Goal: Task Accomplishment & Management: Manage account settings

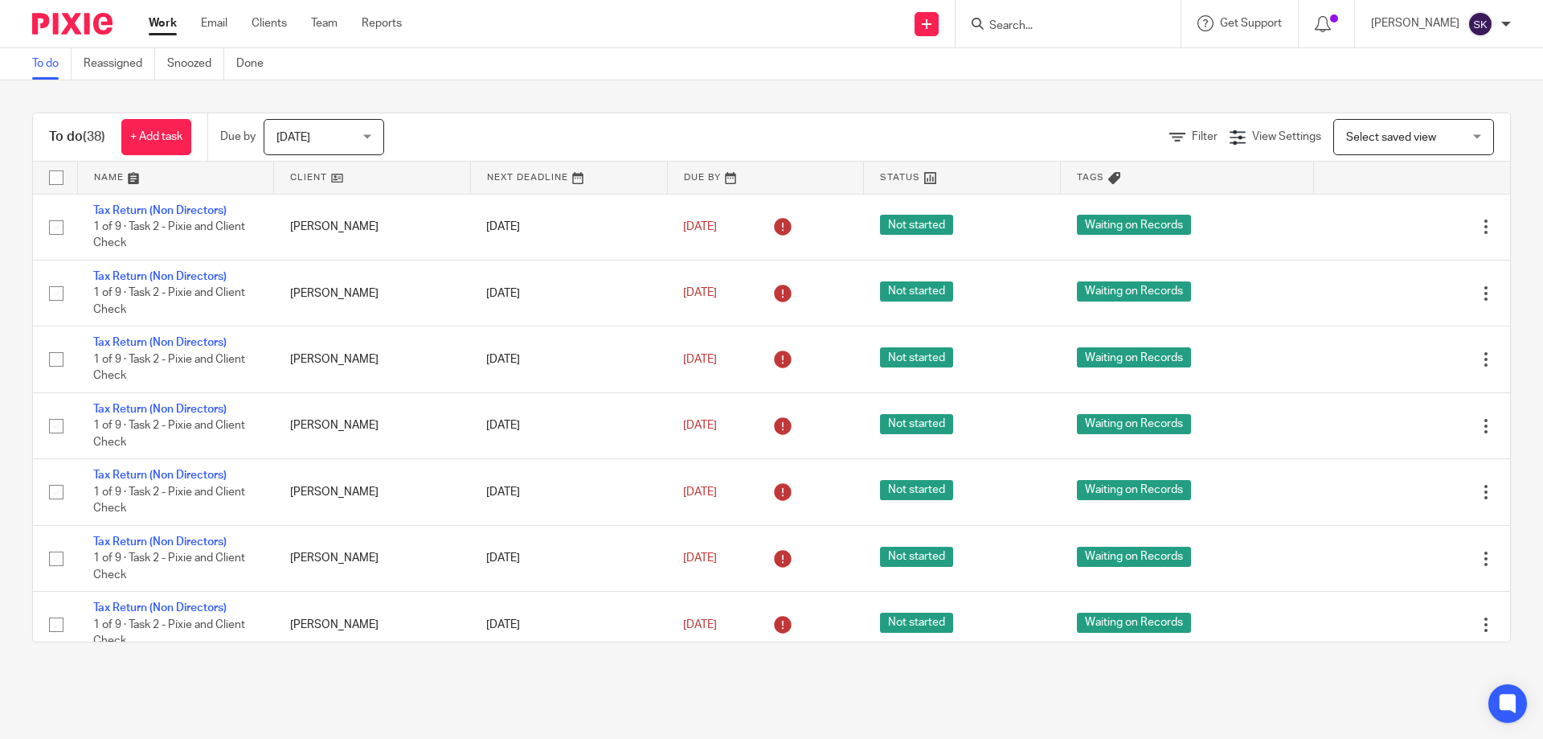
click at [1101, 23] on input "Search" at bounding box center [1060, 26] width 145 height 14
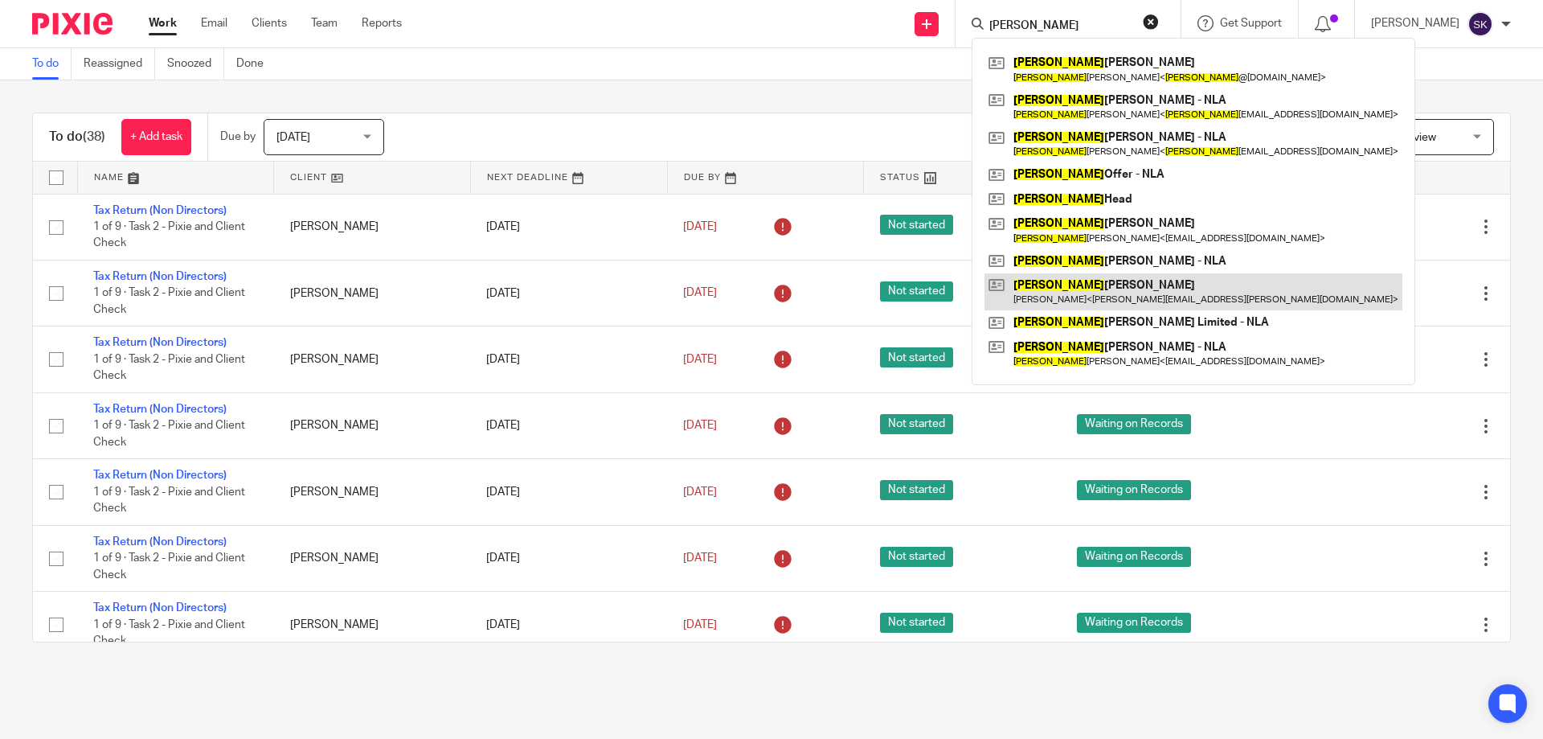
type input "alex"
click at [1131, 293] on link at bounding box center [1194, 291] width 418 height 37
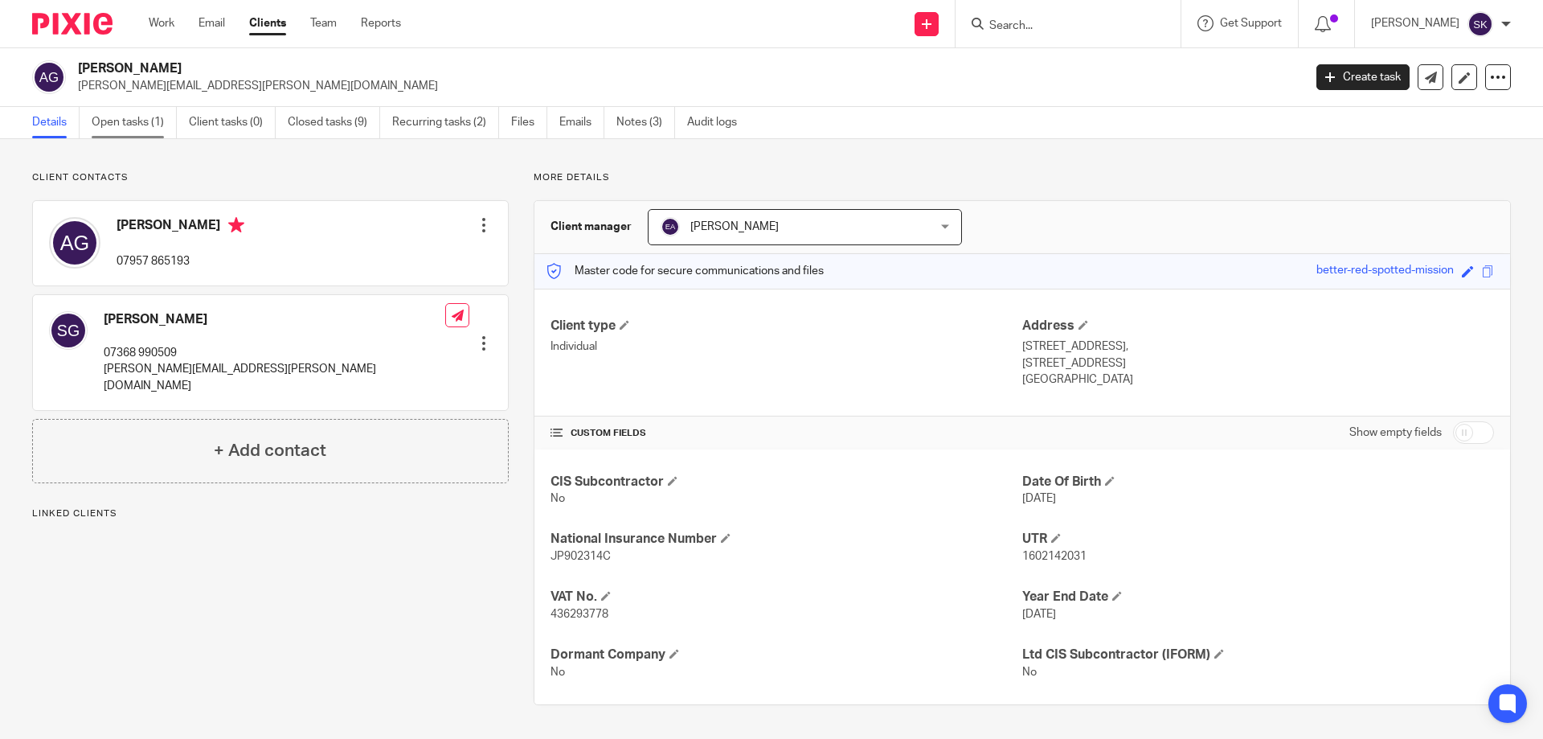
click at [136, 122] on link "Open tasks (1)" at bounding box center [134, 122] width 85 height 31
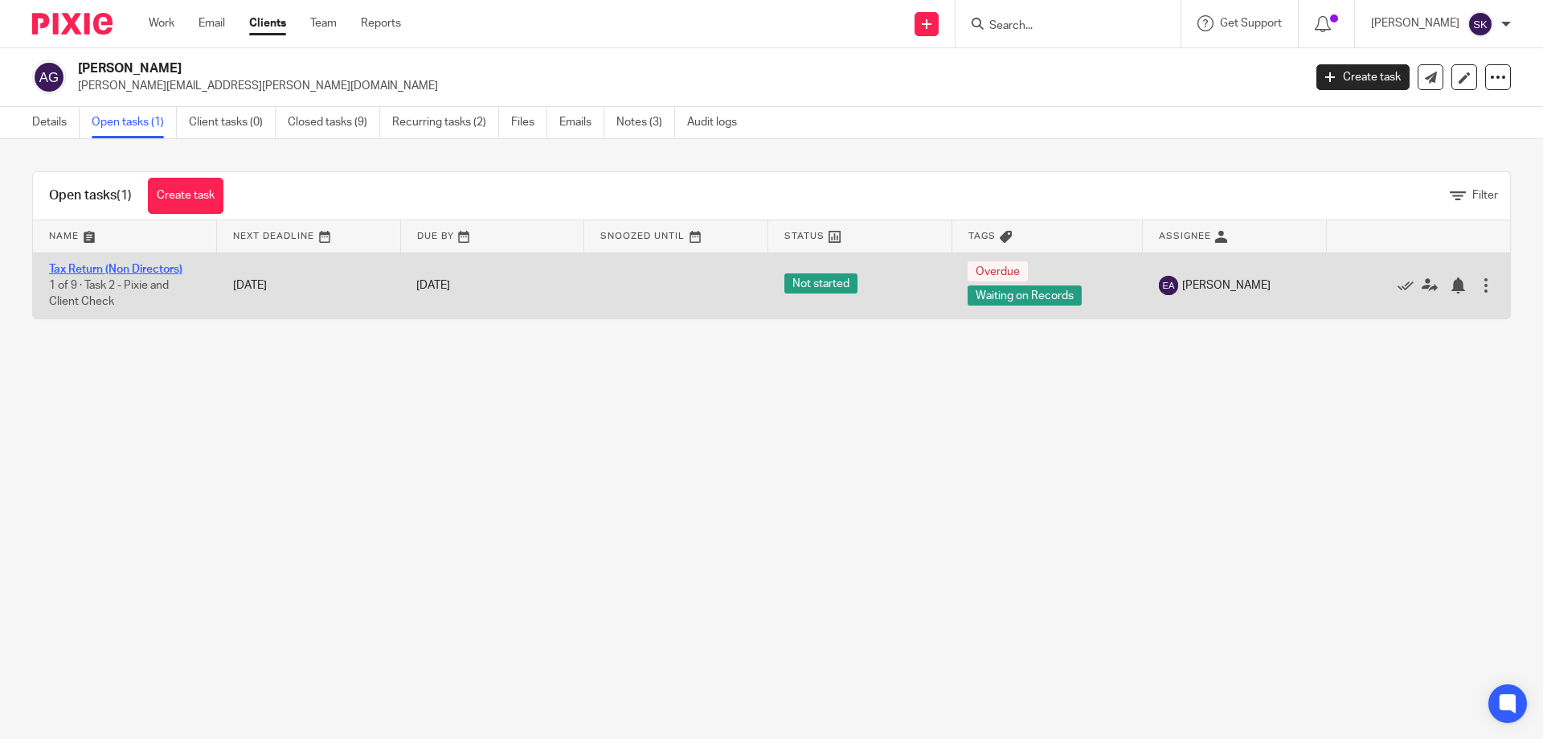
click at [171, 265] on link "Tax Return (Non Directors)" at bounding box center [115, 269] width 133 height 11
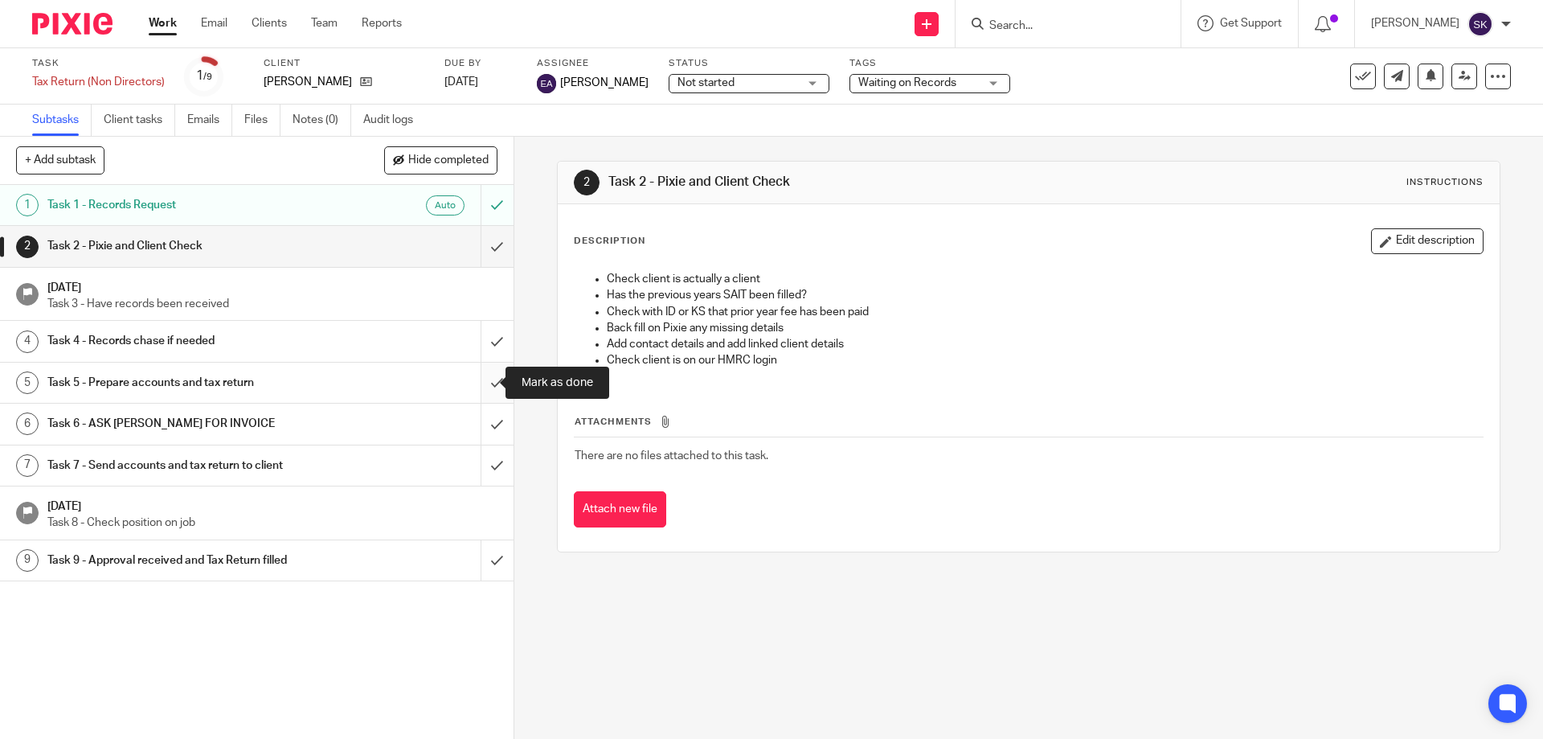
click at [483, 380] on input "submit" at bounding box center [257, 382] width 514 height 40
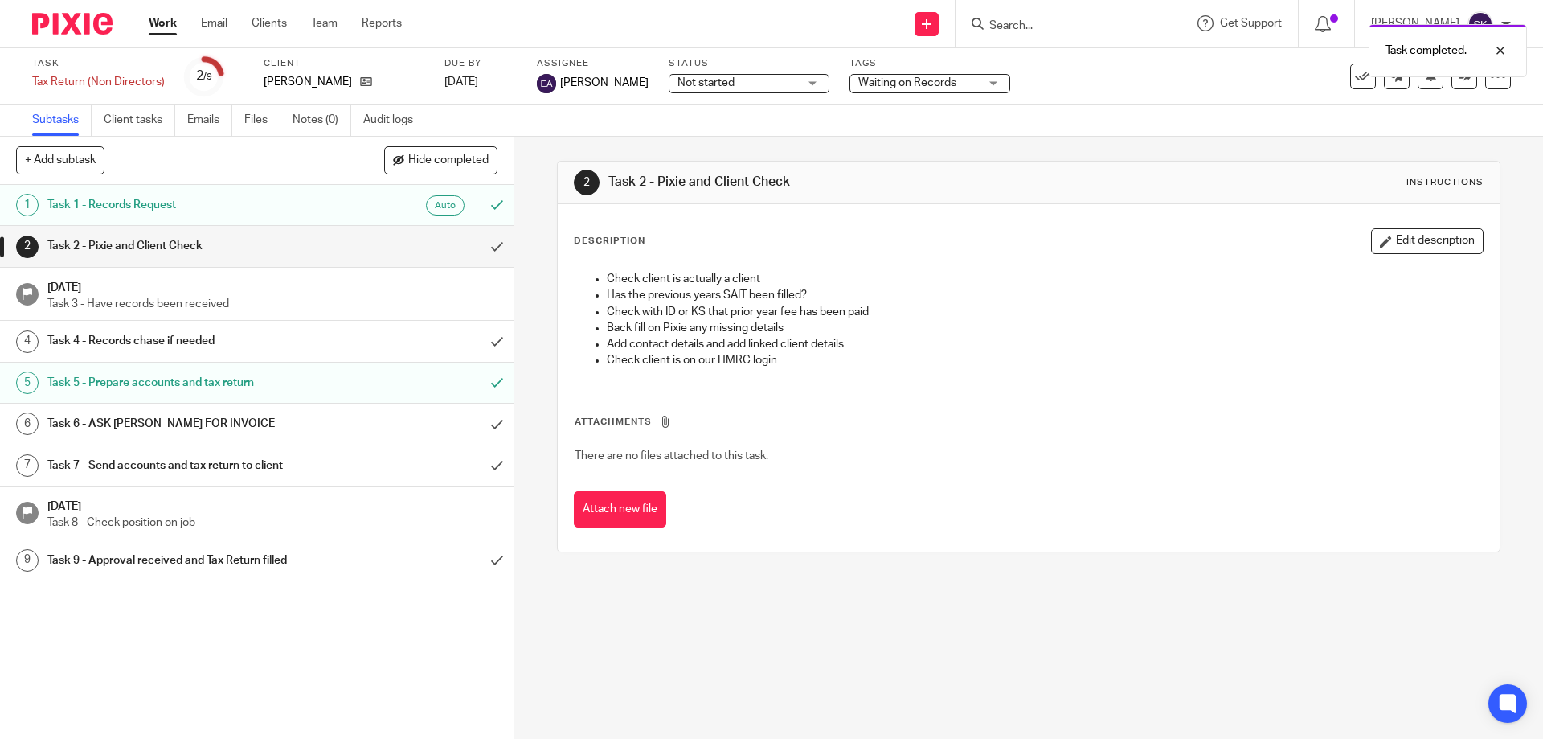
click at [705, 84] on span "Not started" at bounding box center [738, 83] width 121 height 17
click at [731, 82] on div "Not started Not started" at bounding box center [749, 83] width 161 height 19
click at [887, 84] on span "Waiting on Records" at bounding box center [907, 82] width 98 height 11
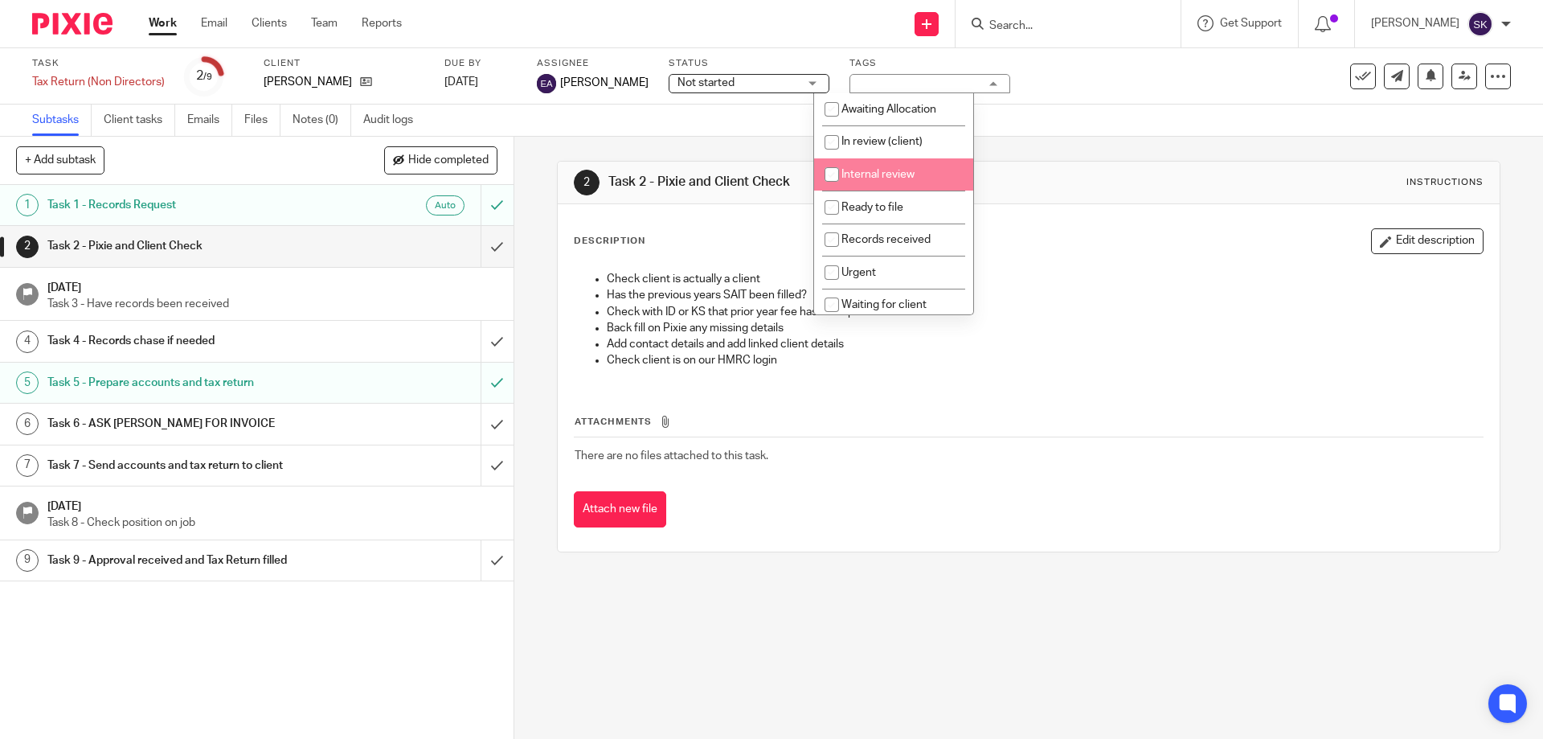
click at [903, 175] on span "Internal review" at bounding box center [878, 174] width 73 height 11
checkbox input "true"
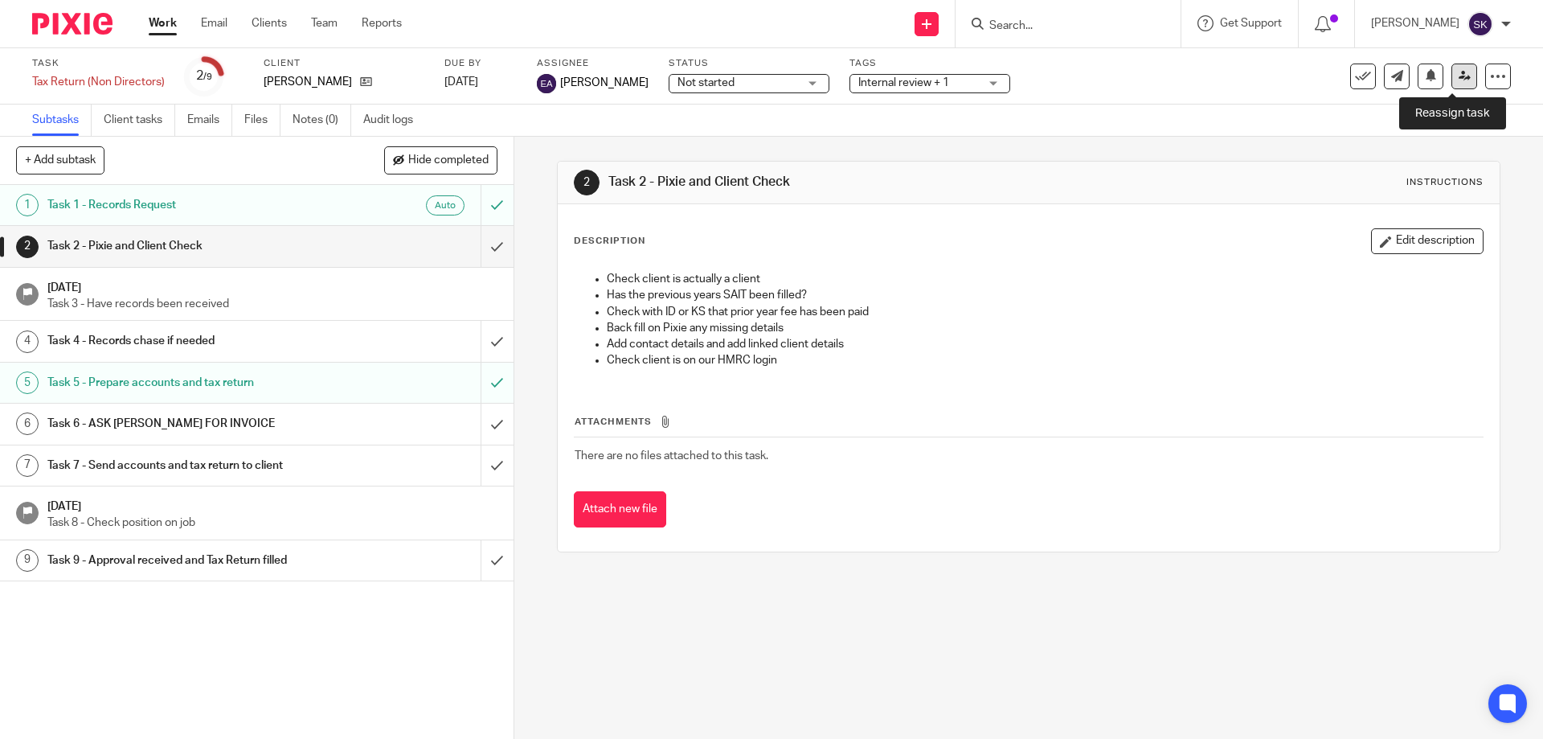
click at [1459, 74] on icon at bounding box center [1465, 76] width 12 height 12
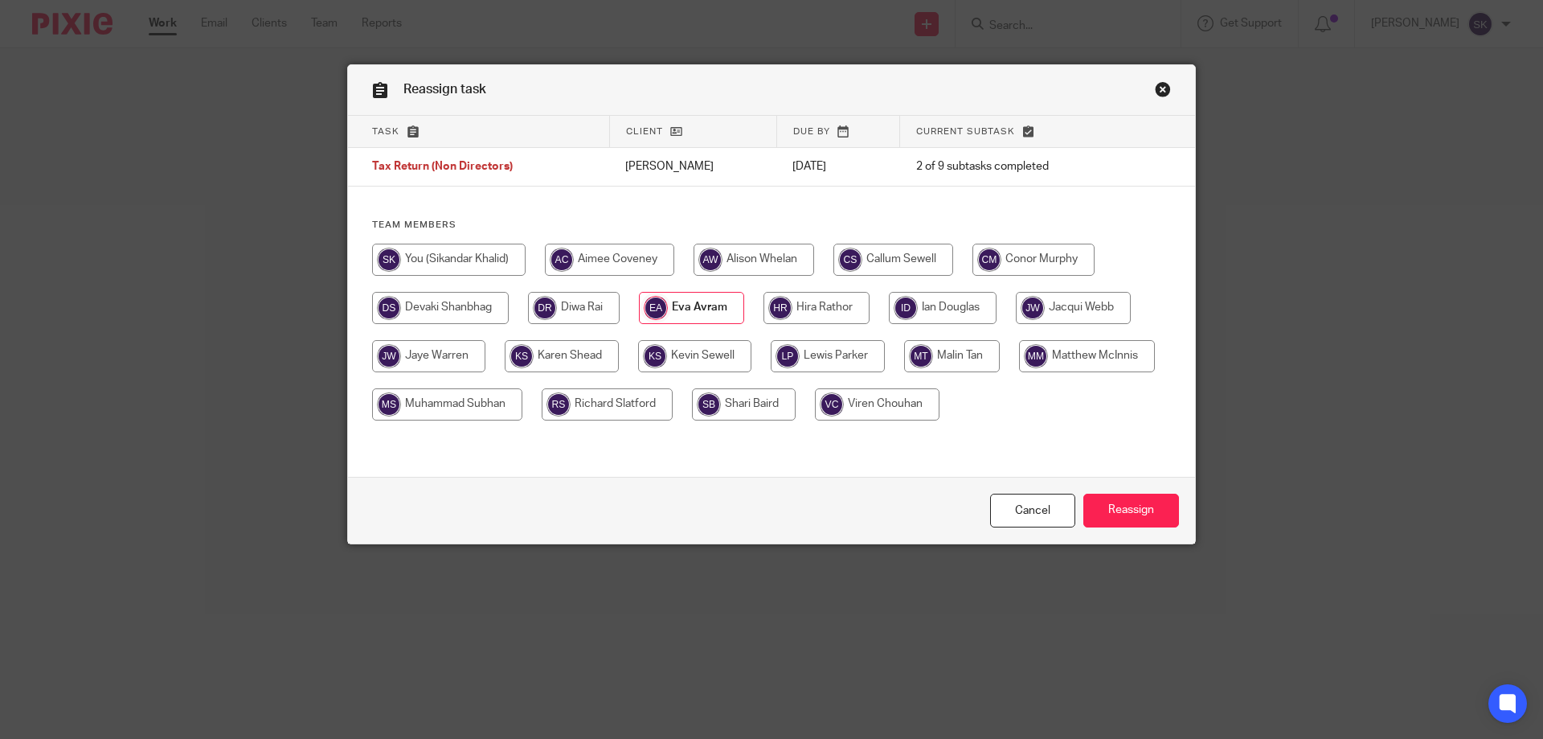
click at [910, 305] on input "radio" at bounding box center [943, 308] width 108 height 32
radio input "true"
click at [1123, 515] on input "Reassign" at bounding box center [1131, 510] width 96 height 35
